Goal: Task Accomplishment & Management: Complete application form

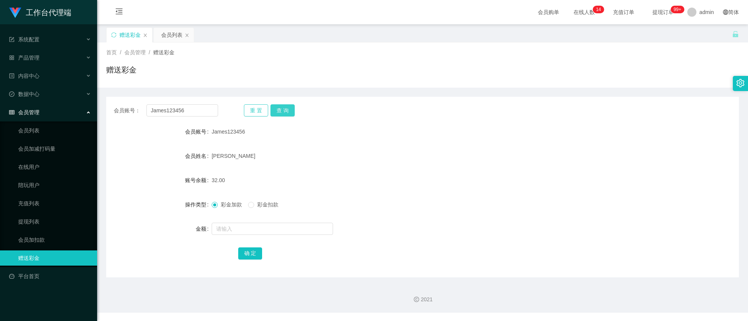
drag, startPoint x: 278, startPoint y: 110, endPoint x: 263, endPoint y: 108, distance: 15.7
click at [278, 110] on button "查 询" at bounding box center [282, 110] width 24 height 12
click at [237, 228] on input "text" at bounding box center [272, 229] width 121 height 12
type input "9"
type input "8"
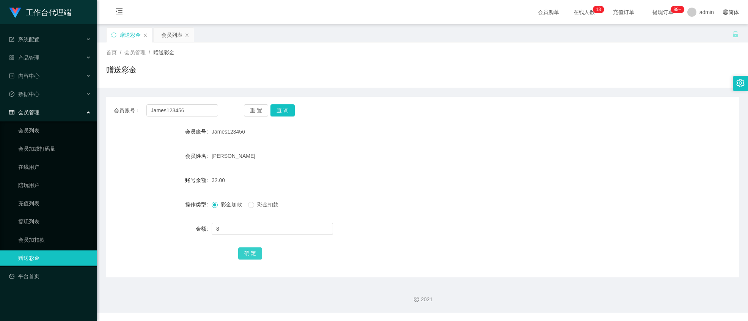
click at [254, 248] on button "确 定" at bounding box center [250, 253] width 24 height 12
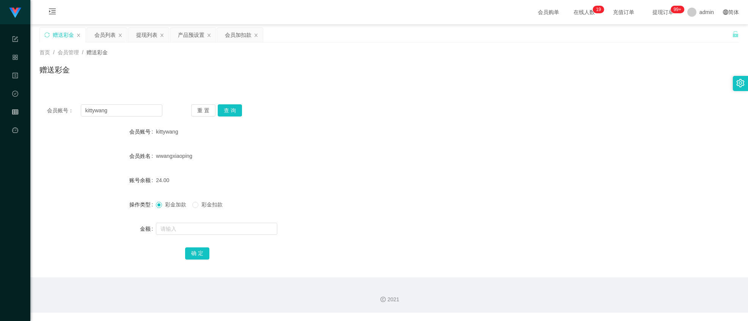
click at [149, 28] on div "提现列表" at bounding box center [146, 35] width 21 height 14
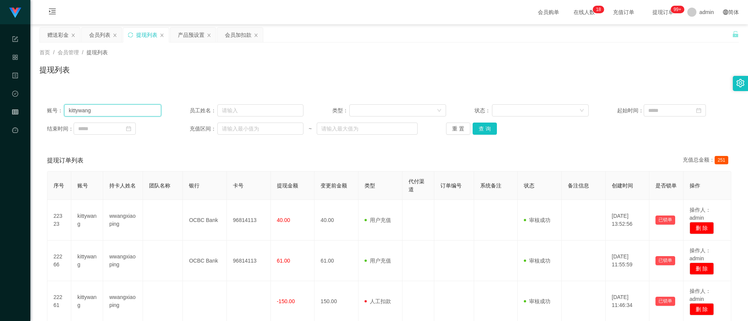
click at [123, 110] on input "kittywang" at bounding box center [112, 110] width 97 height 12
drag, startPoint x: 123, startPoint y: 110, endPoint x: -3, endPoint y: 76, distance: 129.9
click at [0, 76] on html "工作台代理端 系统配置 产品管理 内容中心 数据中心 会员管理 平台首页 保存配置 重置配置 整体风格设置 主题色 导航设置 内容区域宽度 定宽 固定Head…" at bounding box center [374, 160] width 748 height 321
paste input "James123456"
type input "James123456"
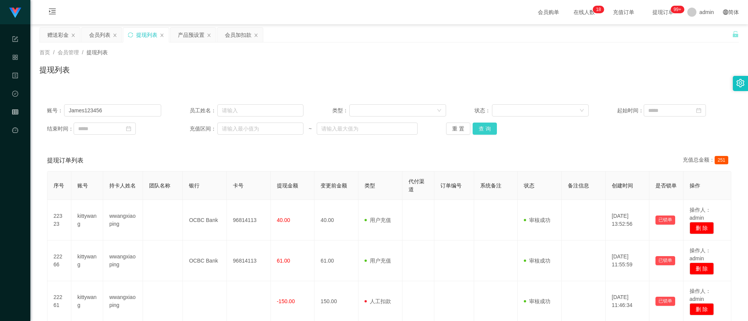
click at [484, 130] on button "查 询" at bounding box center [484, 128] width 24 height 12
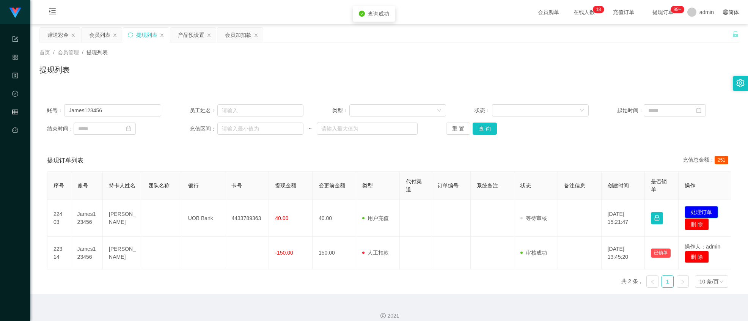
drag, startPoint x: 697, startPoint y: 212, endPoint x: 624, endPoint y: 181, distance: 79.5
click at [696, 212] on button "处理订单" at bounding box center [700, 212] width 33 height 12
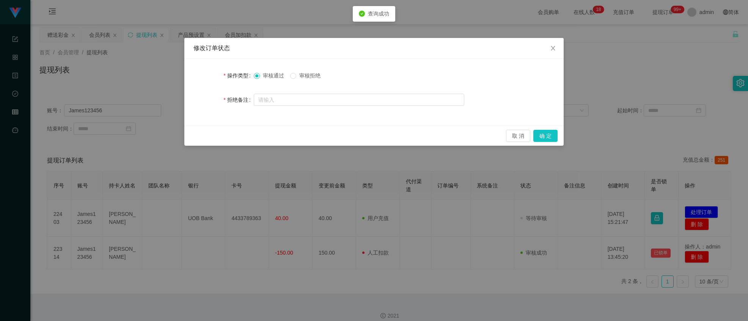
drag, startPoint x: 545, startPoint y: 127, endPoint x: 545, endPoint y: 133, distance: 6.8
click at [545, 127] on div "取 消 确 定" at bounding box center [373, 135] width 379 height 20
click at [545, 133] on button "确 定" at bounding box center [545, 136] width 24 height 12
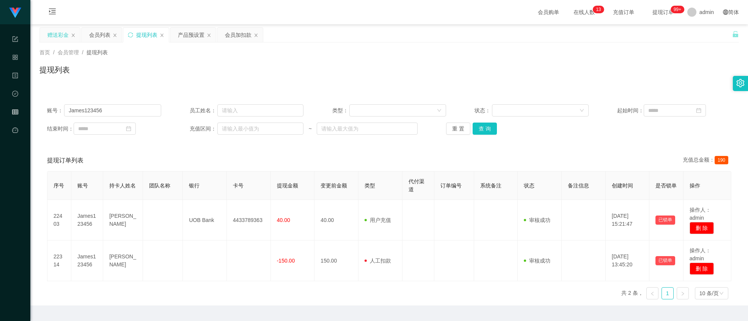
click at [64, 31] on div "赠送彩金" at bounding box center [57, 35] width 21 height 14
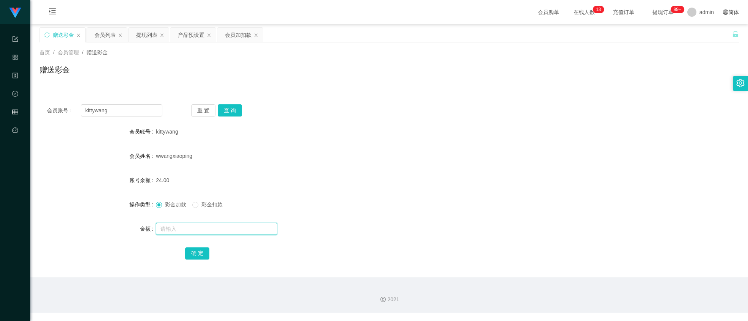
click at [184, 229] on input "text" at bounding box center [216, 229] width 121 height 12
click at [226, 224] on input "text" at bounding box center [216, 229] width 121 height 12
type input "5000"
click at [195, 251] on button "确 定" at bounding box center [197, 253] width 24 height 12
click at [50, 181] on div "账号余额" at bounding box center [97, 180] width 116 height 15
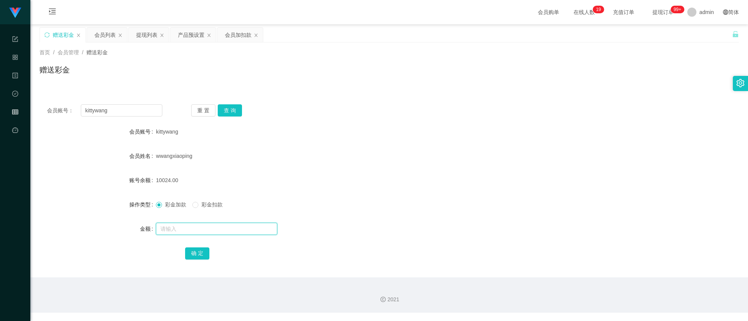
click at [200, 234] on input "text" at bounding box center [216, 229] width 121 height 12
click at [213, 202] on span "彩金扣款" at bounding box center [211, 204] width 27 height 6
click at [184, 231] on input "text" at bounding box center [216, 229] width 121 height 12
type input "5000"
click at [193, 249] on button "确 定" at bounding box center [197, 253] width 24 height 12
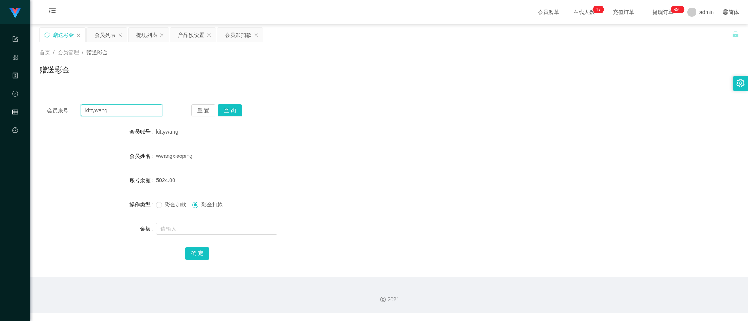
drag, startPoint x: 124, startPoint y: 105, endPoint x: 120, endPoint y: 108, distance: 4.4
click at [120, 108] on input "kittywang" at bounding box center [122, 110] width 82 height 12
drag, startPoint x: 120, startPoint y: 108, endPoint x: -3, endPoint y: 79, distance: 125.8
click at [0, 79] on html "工作台代理端 系统配置 产品管理 内容中心 数据中心 会员管理 平台首页 保存配置 重置配置 整体风格设置 主题色 导航设置 内容区域宽度 定宽 固定Head…" at bounding box center [374, 160] width 748 height 321
paste input "James123456"
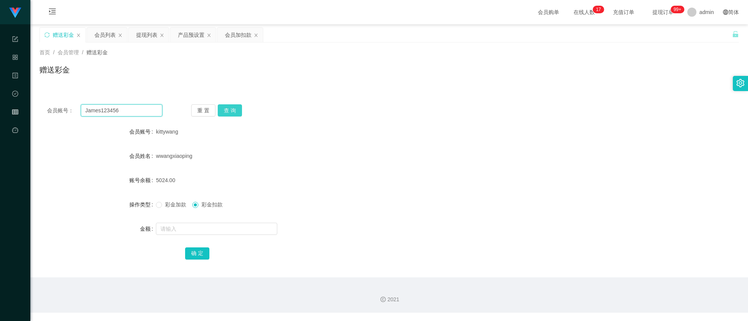
type input "James123456"
click at [224, 105] on button "查 询" at bounding box center [230, 110] width 24 height 12
click at [190, 226] on input "text" at bounding box center [216, 229] width 121 height 12
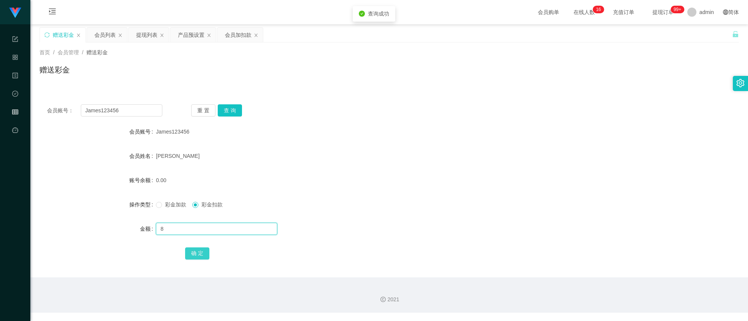
type input "8"
click at [199, 251] on button "确 定" at bounding box center [197, 253] width 24 height 12
drag, startPoint x: 180, startPoint y: 199, endPoint x: 181, endPoint y: 205, distance: 5.7
click at [180, 199] on div "彩金加款 彩金扣款" at bounding box center [360, 204] width 408 height 15
click at [184, 227] on input "text" at bounding box center [216, 229] width 121 height 12
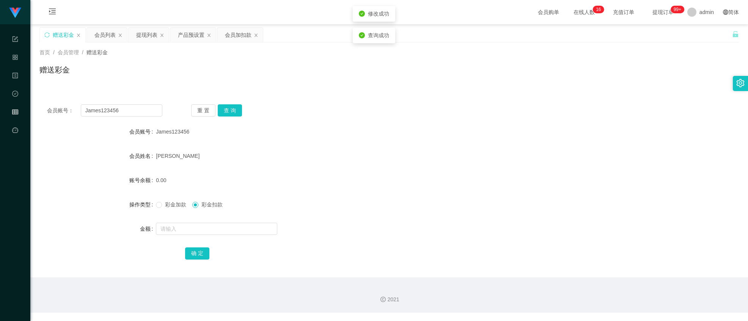
click at [171, 211] on div "彩金加款 彩金扣款" at bounding box center [360, 204] width 408 height 15
click at [168, 205] on span "彩金加款" at bounding box center [175, 204] width 27 height 6
click at [175, 227] on input "text" at bounding box center [216, 229] width 121 height 12
type input "8"
click at [190, 257] on button "确 定" at bounding box center [197, 253] width 24 height 12
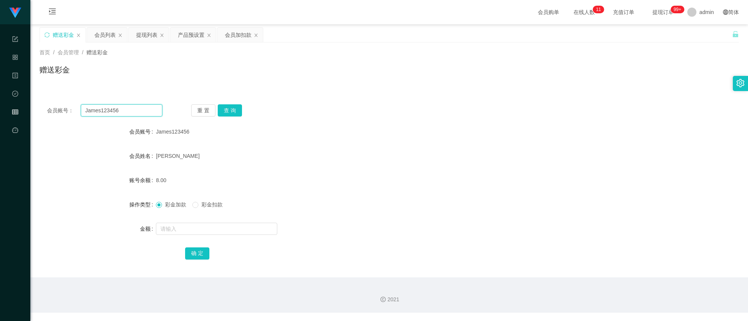
click at [120, 115] on input "James123456" at bounding box center [122, 110] width 82 height 12
click at [240, 105] on button "查 询" at bounding box center [230, 110] width 24 height 12
drag, startPoint x: 208, startPoint y: 229, endPoint x: 214, endPoint y: 205, distance: 24.6
click at [208, 228] on input "text" at bounding box center [216, 229] width 121 height 12
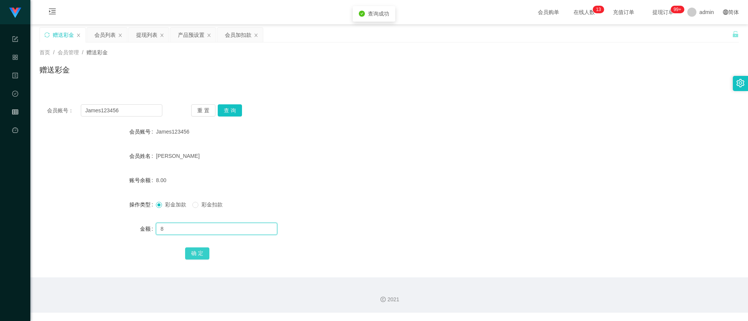
type input "8"
click at [197, 257] on button "确 定" at bounding box center [197, 253] width 24 height 12
